Goal: Transaction & Acquisition: Obtain resource

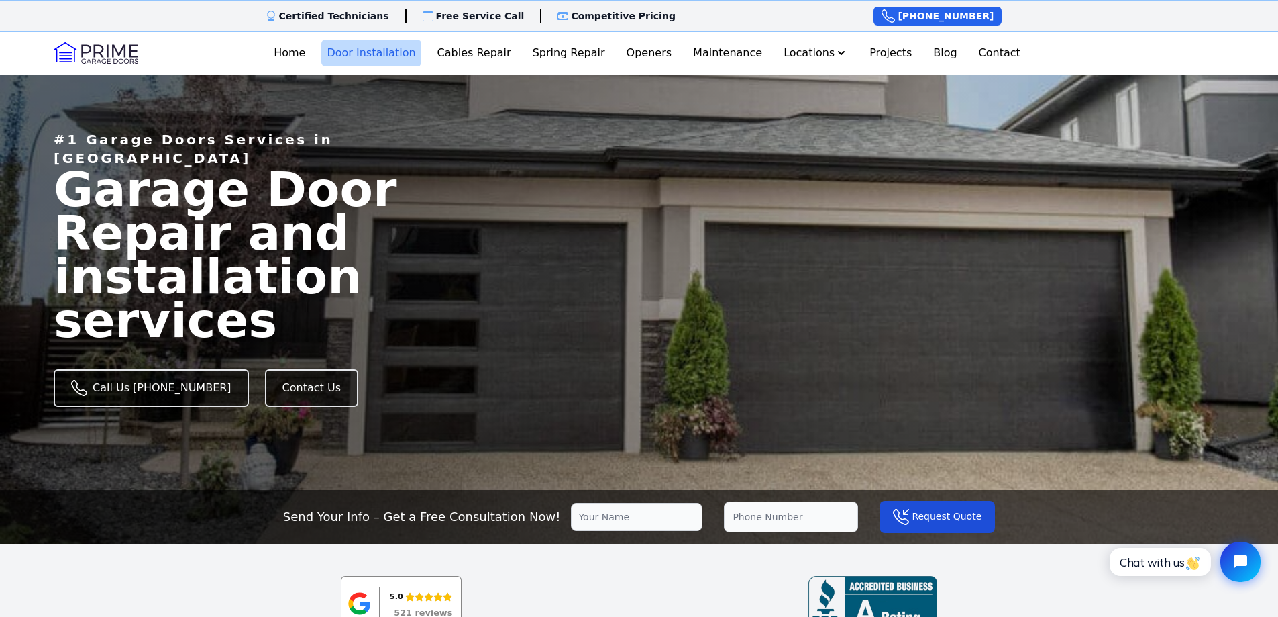
click at [402, 50] on link "Door Installation" at bounding box center [370, 53] width 99 height 27
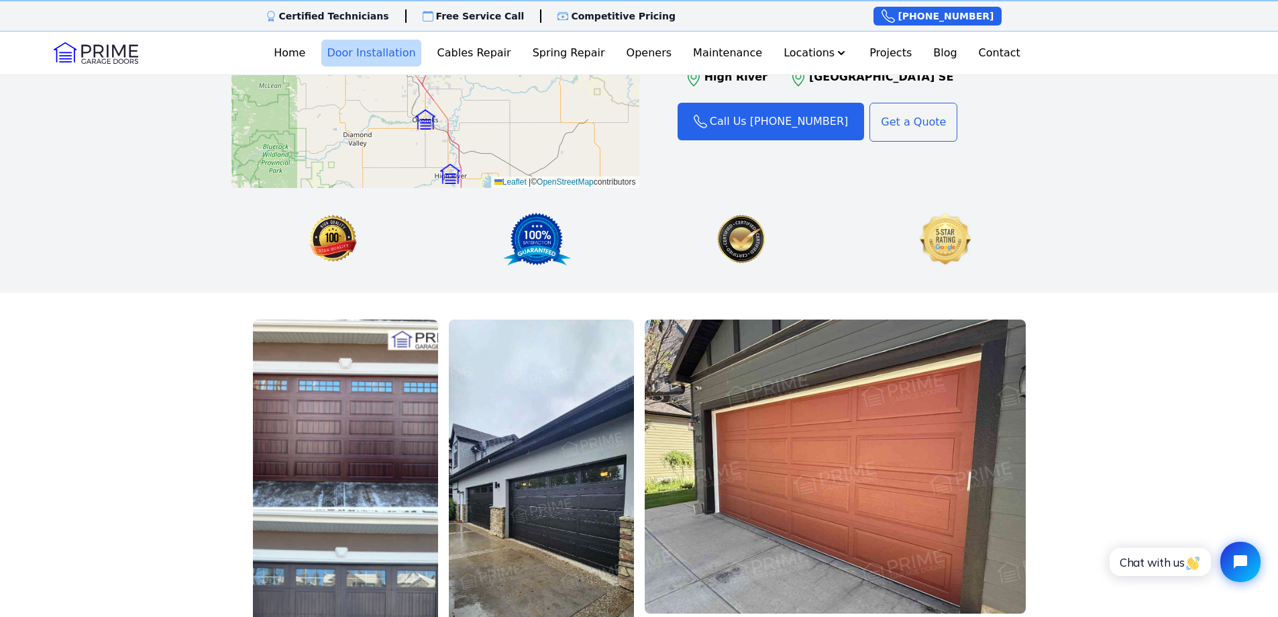
scroll to position [2013, 0]
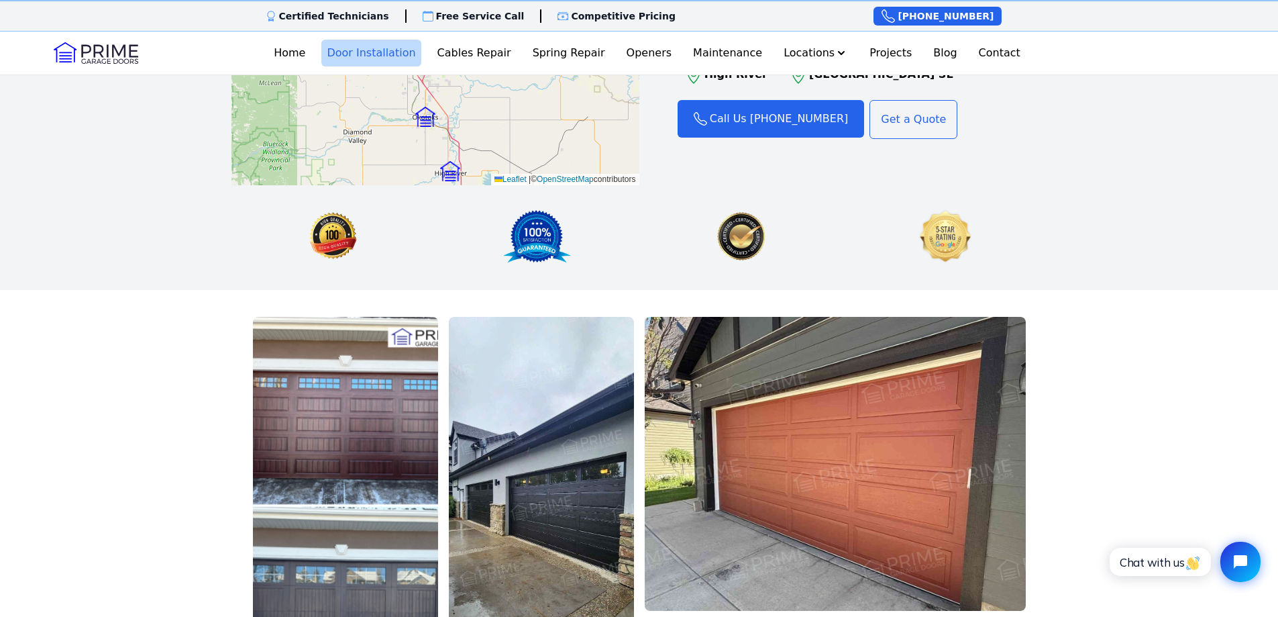
click at [952, 395] on img at bounding box center [835, 464] width 381 height 294
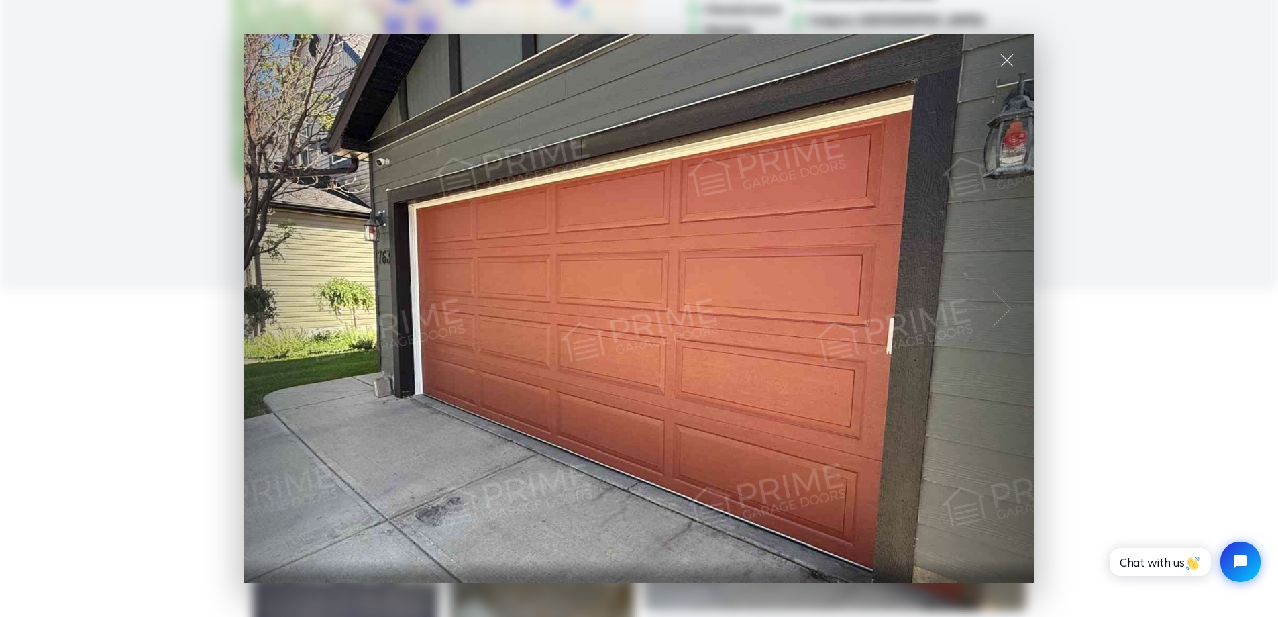
click at [1009, 58] on span at bounding box center [1007, 61] width 54 height 54
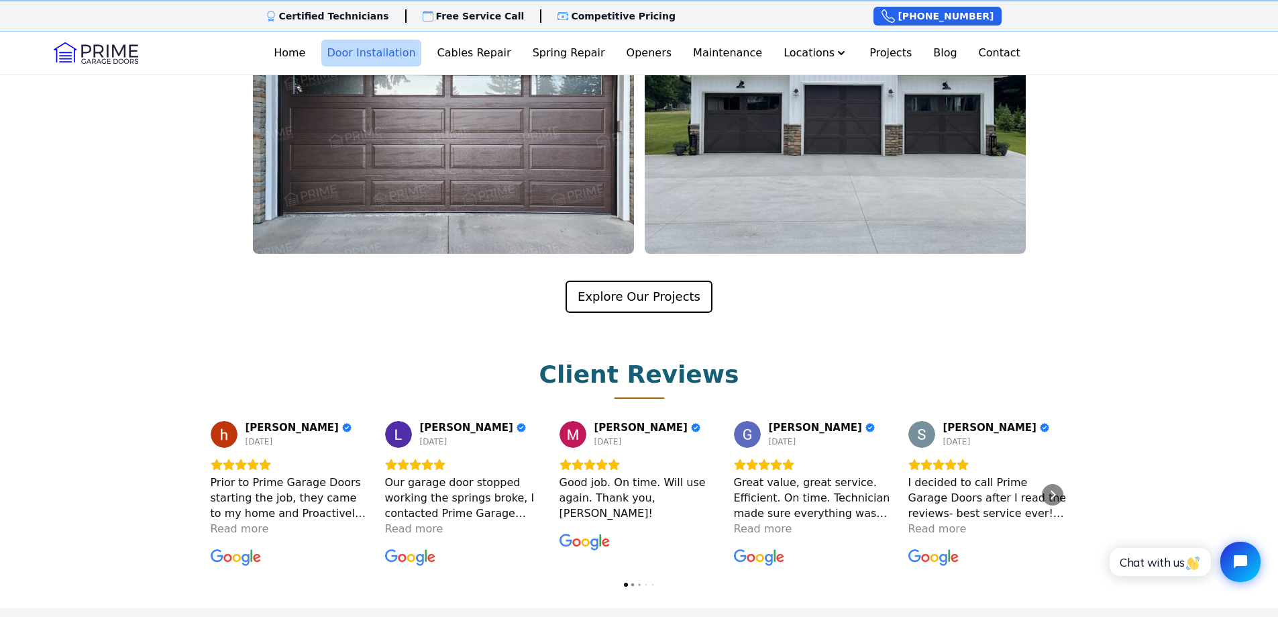
scroll to position [2885, 0]
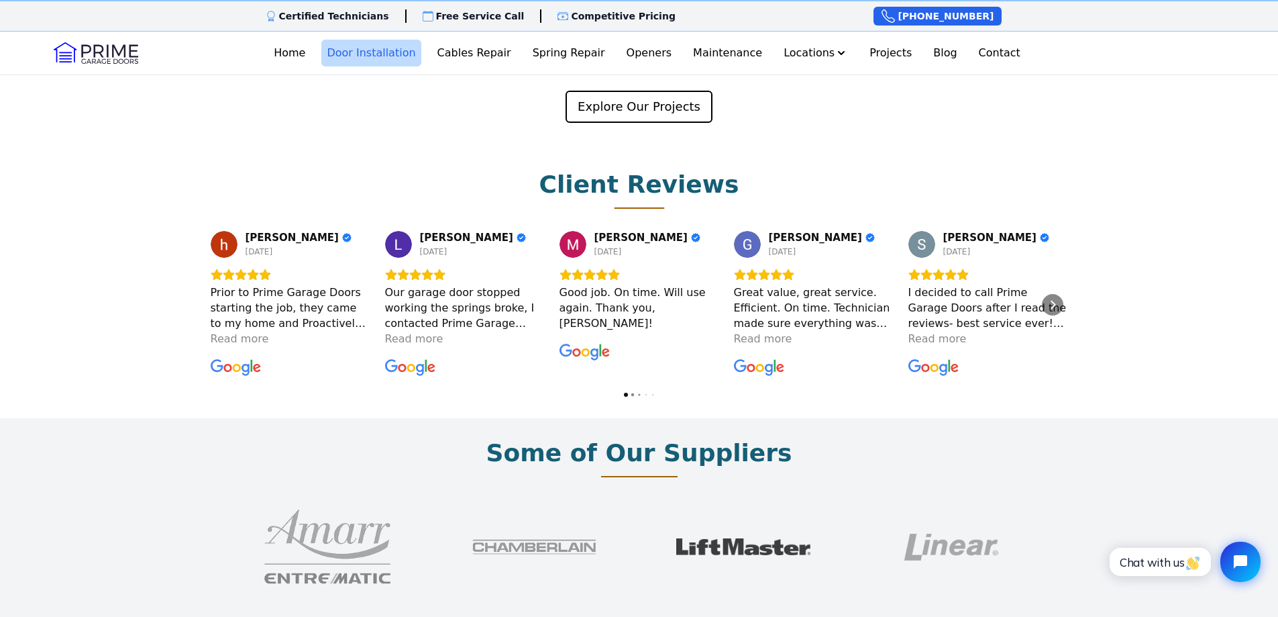
click at [760, 493] on img at bounding box center [743, 546] width 134 height 107
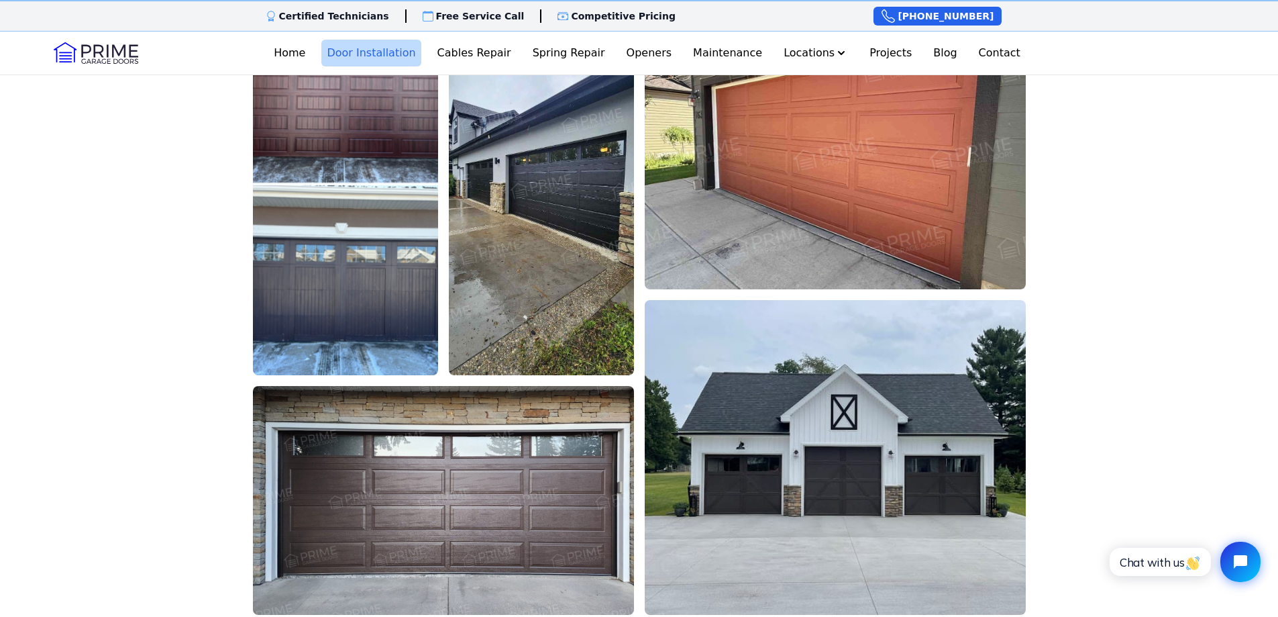
scroll to position [0, 0]
